Goal: Information Seeking & Learning: Learn about a topic

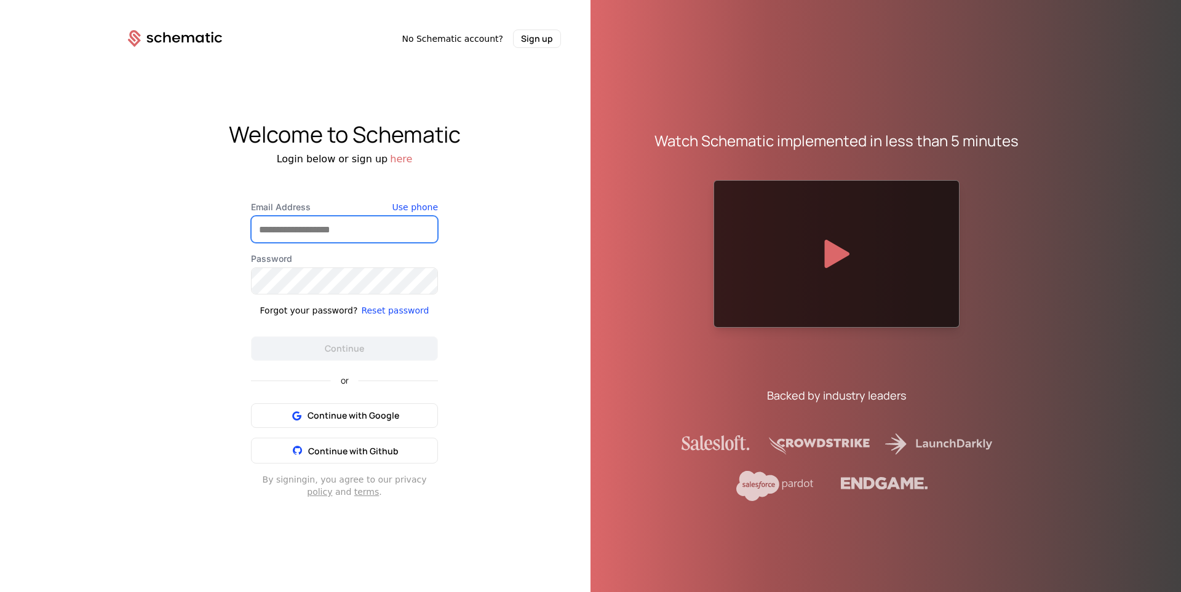
click at [337, 229] on input "Email Address" at bounding box center [344, 229] width 186 height 26
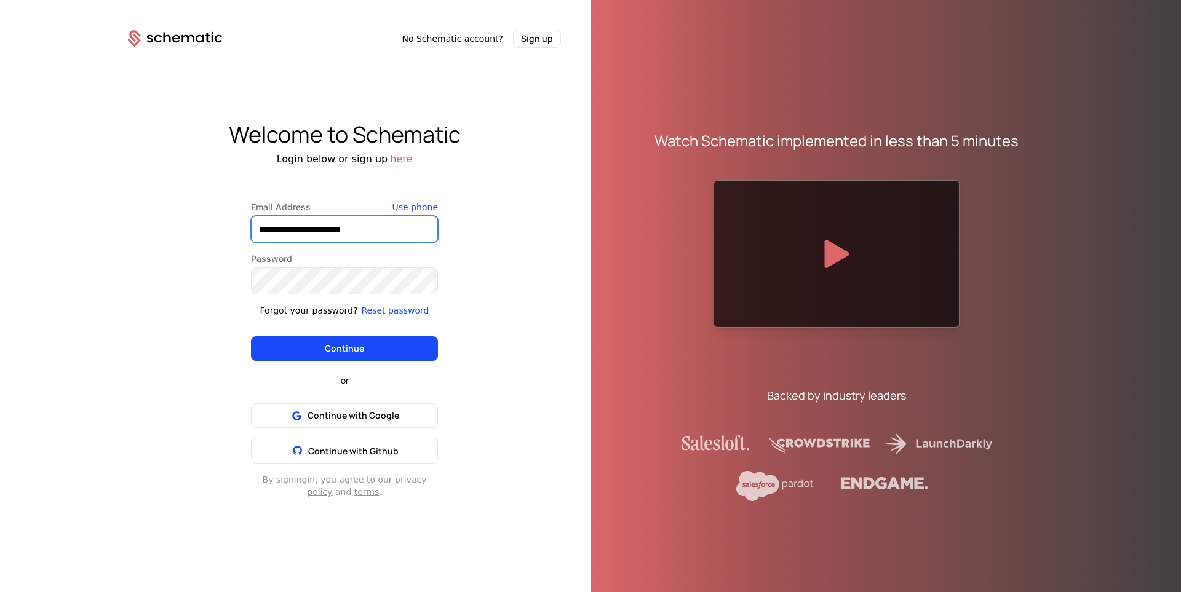
click at [312, 232] on input "**********" at bounding box center [344, 229] width 186 height 26
type input "**********"
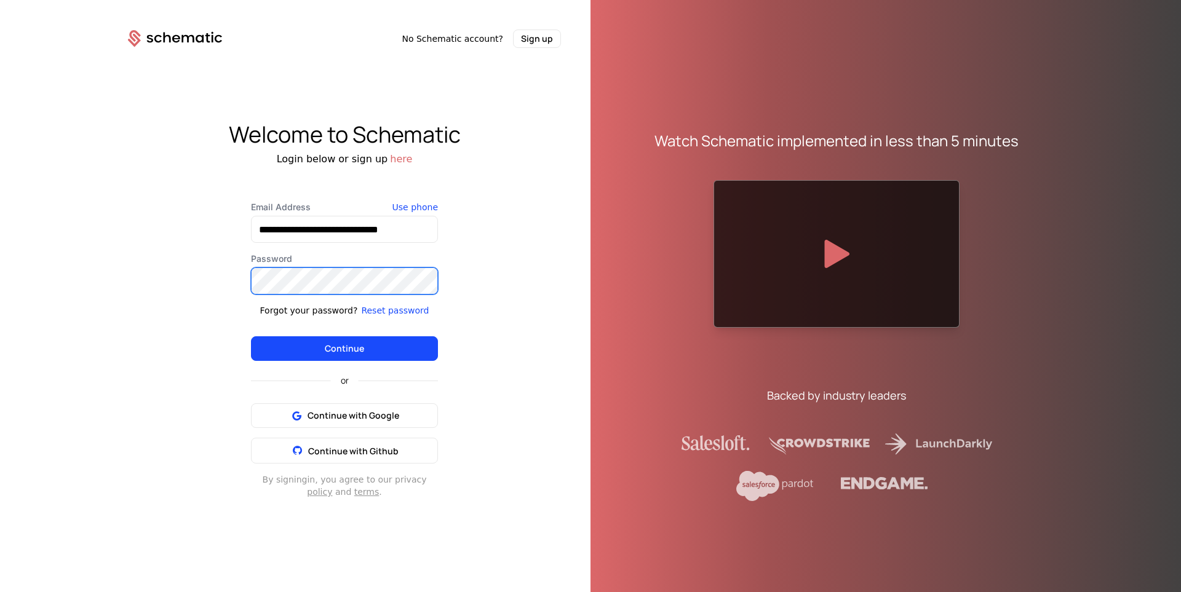
click at [251, 336] on button "Continue" at bounding box center [344, 348] width 187 height 25
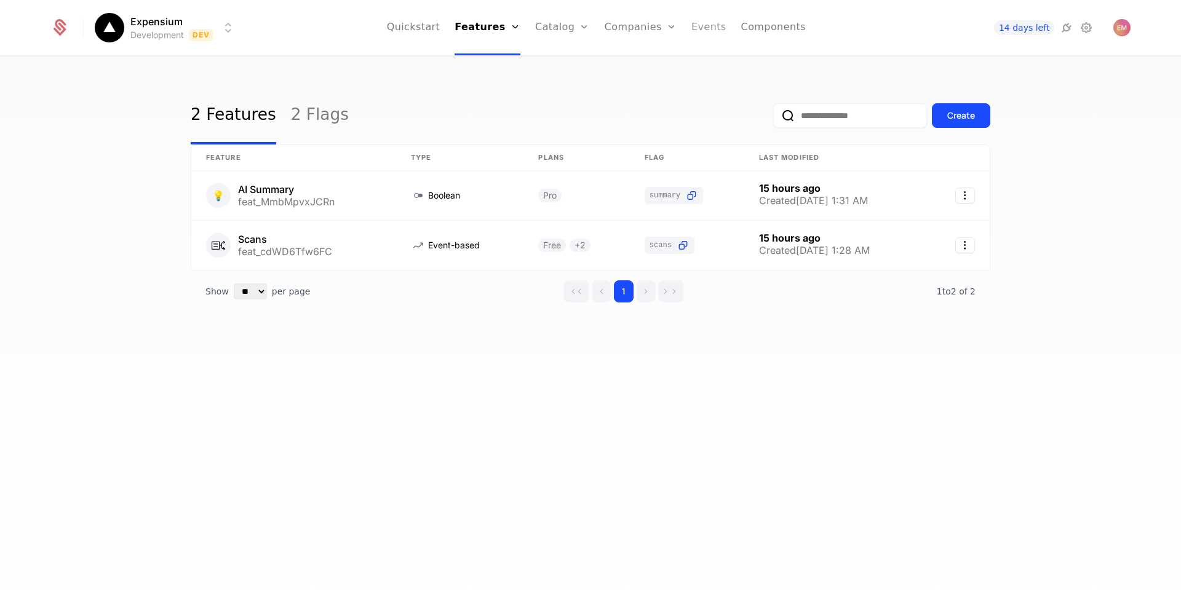
click at [702, 28] on link "Events" at bounding box center [708, 27] width 35 height 55
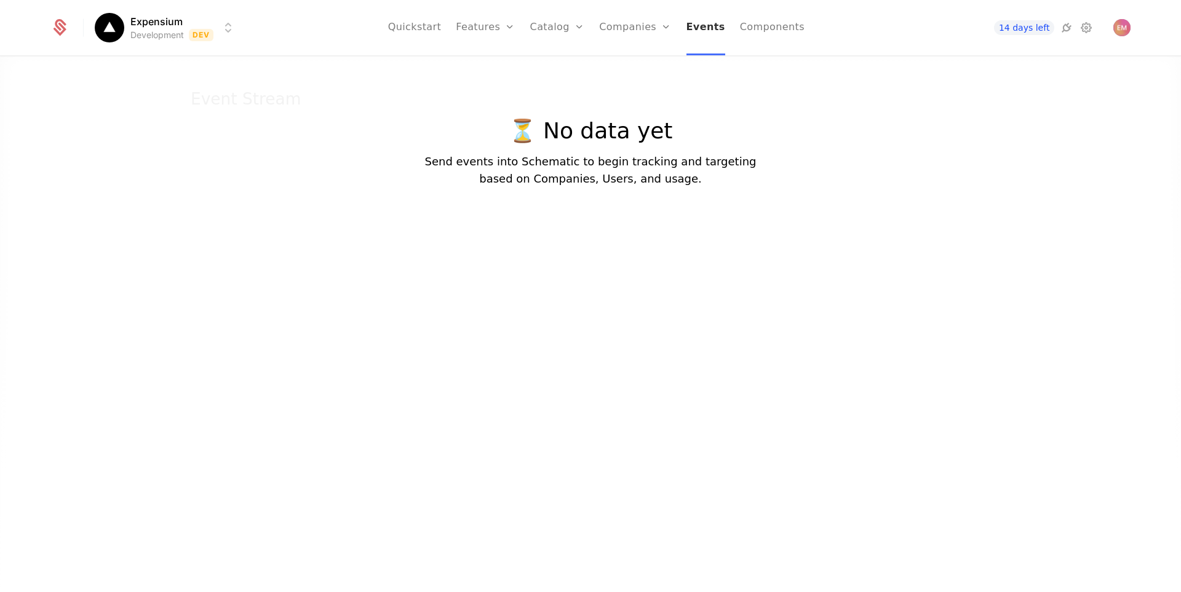
click at [700, 33] on link "Events" at bounding box center [705, 27] width 39 height 55
click at [124, 23] on html "Expensium Development Dev Quickstart Features Features Flags Catalog Plans Add …" at bounding box center [590, 296] width 1181 height 592
click at [418, 25] on html "Expensium Development Dev Quickstart Features Features Flags Catalog Plans Add …" at bounding box center [590, 296] width 1181 height 592
click at [441, 28] on link "Quickstart" at bounding box center [414, 27] width 53 height 55
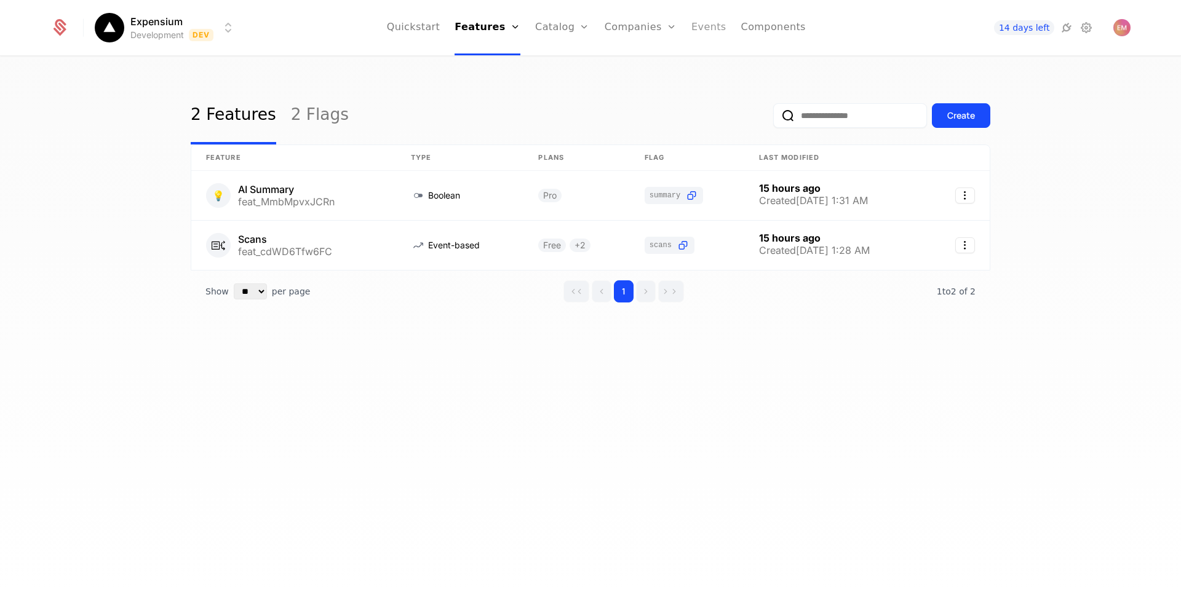
click at [692, 30] on link "Events" at bounding box center [708, 27] width 35 height 55
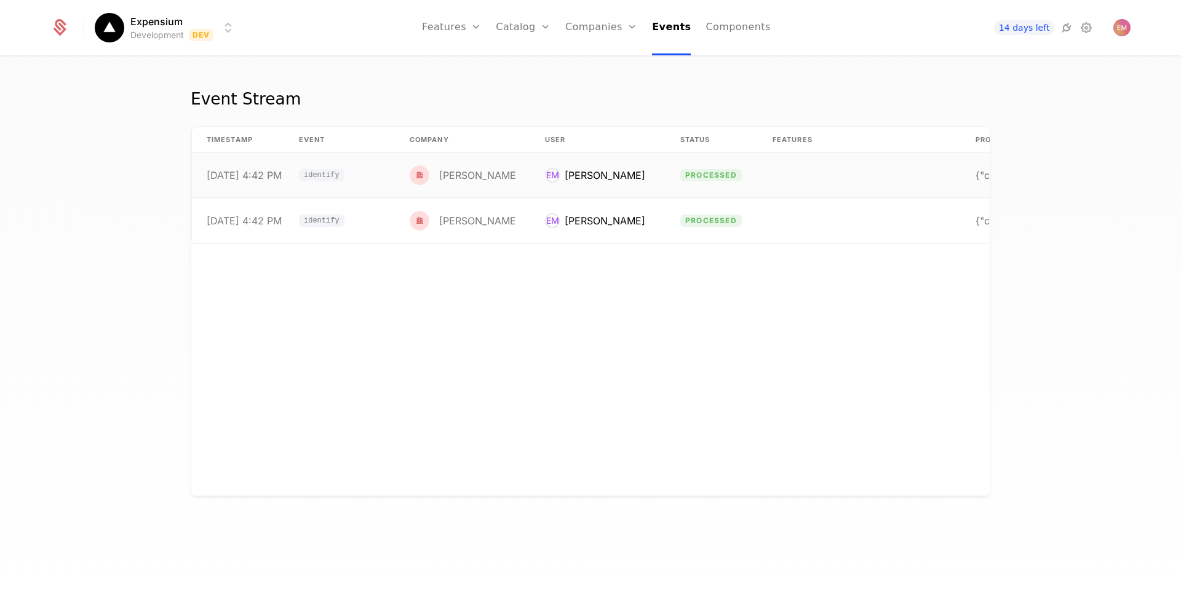
click at [567, 168] on div "[PERSON_NAME]" at bounding box center [604, 175] width 81 height 15
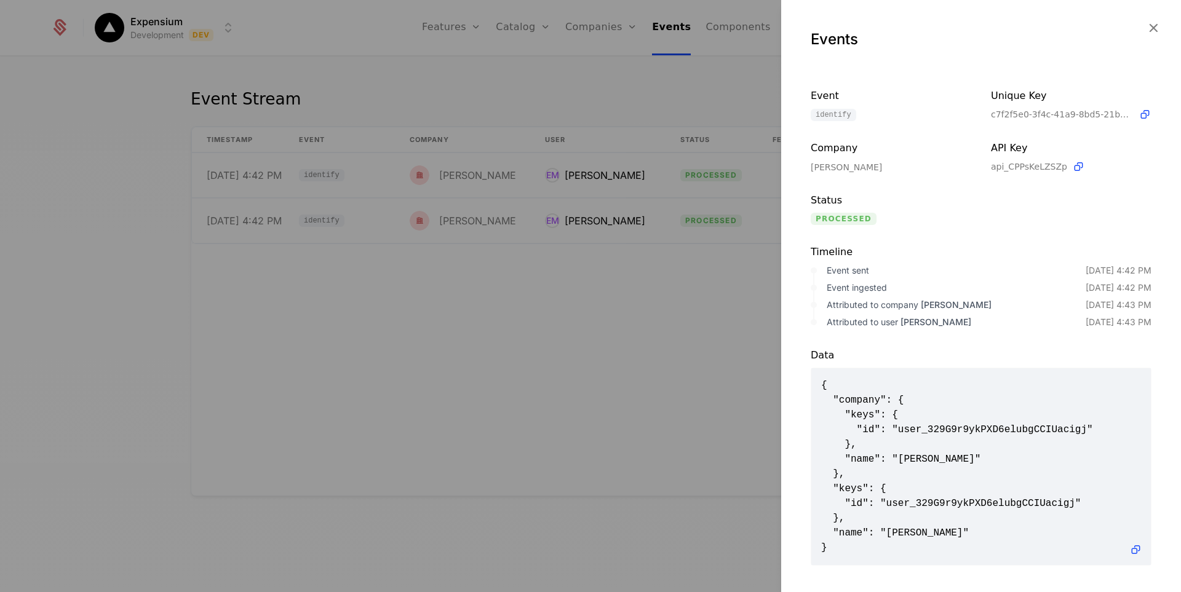
scroll to position [12, 0]
click at [629, 389] on div at bounding box center [590, 296] width 1181 height 592
